Goal: Check status

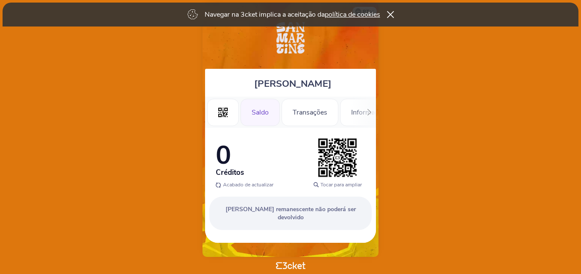
click at [291, 94] on div "[PERSON_NAME]" at bounding box center [290, 83] width 171 height 28
click at [307, 100] on div "Transações" at bounding box center [309, 112] width 57 height 27
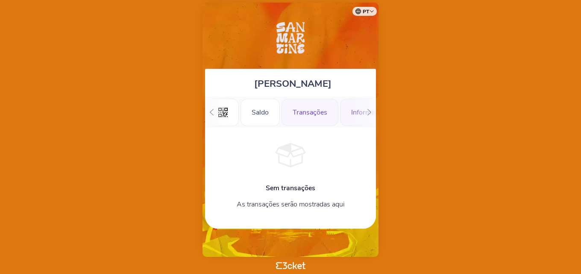
scroll to position [0, 20]
click at [237, 117] on div "Saldo" at bounding box center [240, 112] width 39 height 27
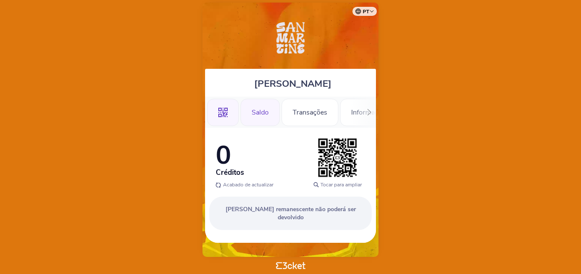
click at [220, 113] on icon ".st0{fill-rule:evenodd;clip-rule:evenodd;}" at bounding box center [222, 112] width 9 height 9
